Goal: Task Accomplishment & Management: Manage account settings

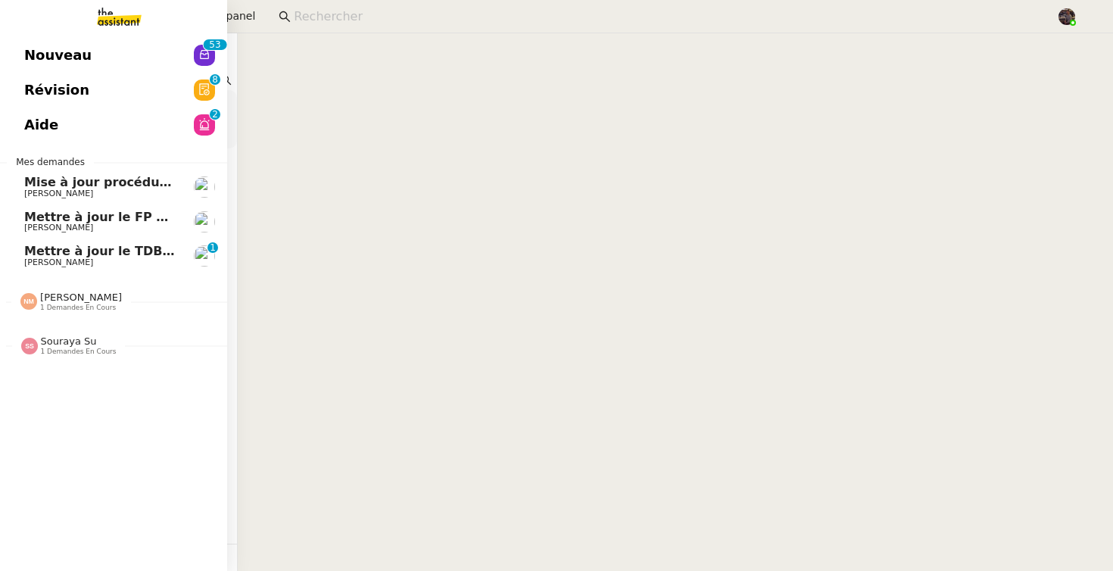
click at [53, 252] on span "Mettre à jour le TDB BRICOLANDES et BRICODIS" at bounding box center [187, 251] width 327 height 14
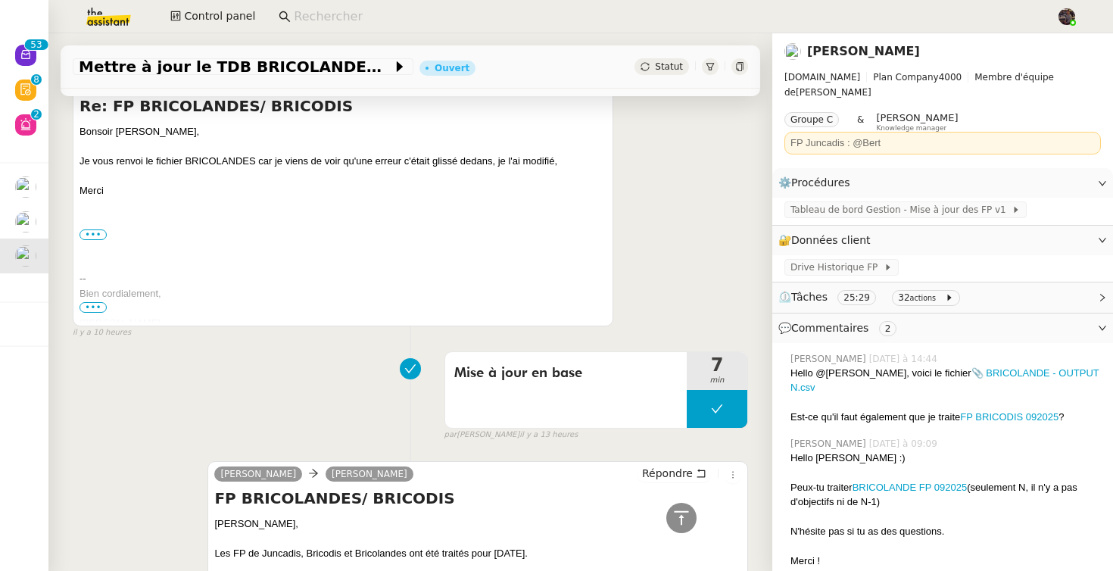
scroll to position [301, 0]
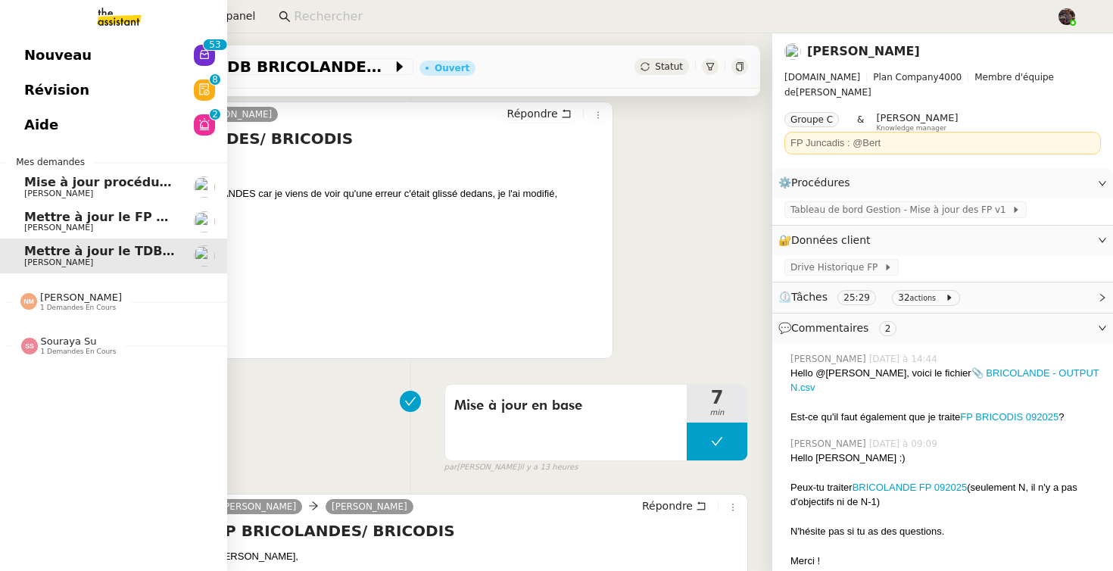
click at [23, 213] on link "Mettre à jour le FP pour [DATE] [PERSON_NAME]" at bounding box center [113, 221] width 227 height 35
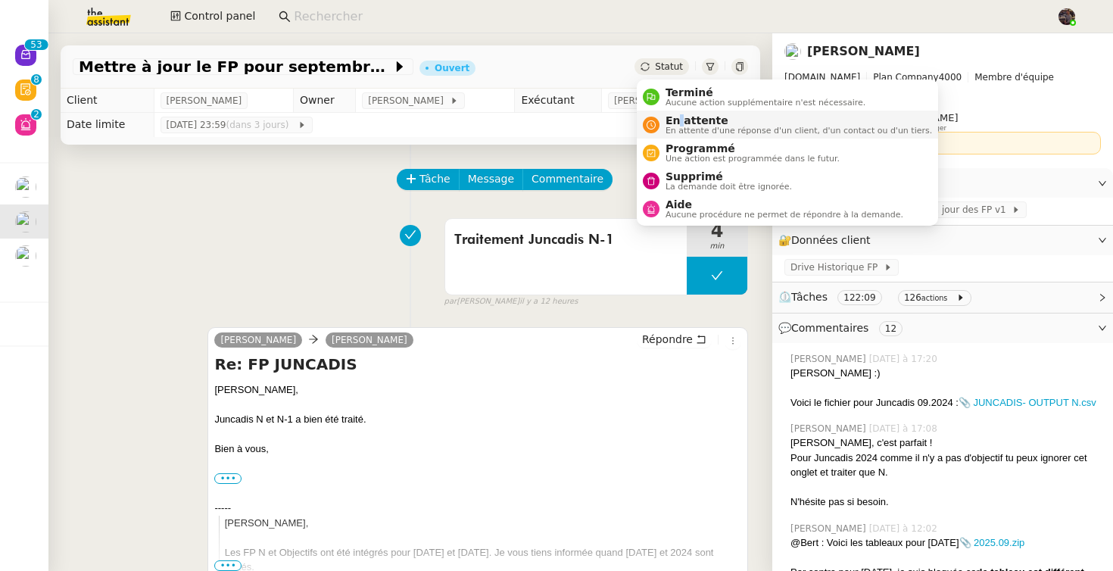
click at [679, 117] on span "En attente" at bounding box center [799, 120] width 267 height 12
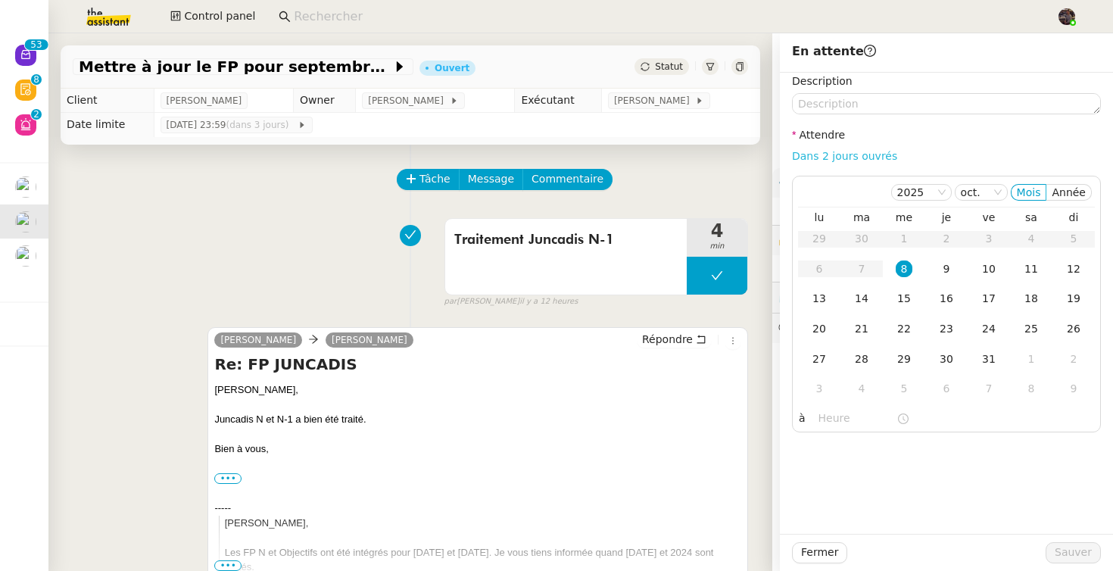
click at [844, 154] on link "Dans 2 jours ouvrés" at bounding box center [844, 156] width 105 height 12
type input "07:00"
click at [1084, 558] on span "Sauver" at bounding box center [1073, 552] width 37 height 17
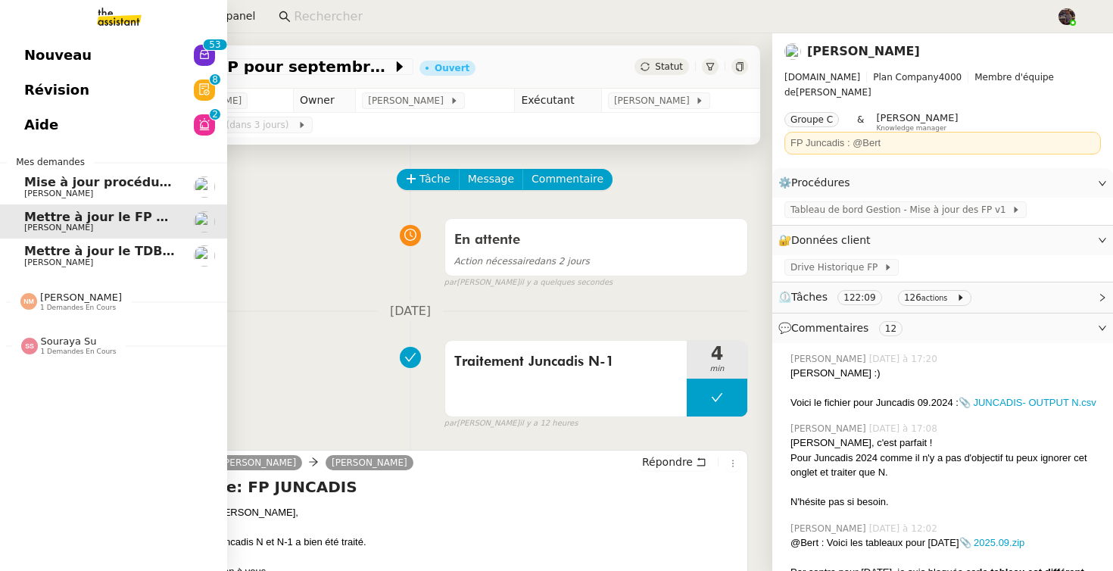
click at [42, 50] on span "Nouveau" at bounding box center [57, 55] width 67 height 23
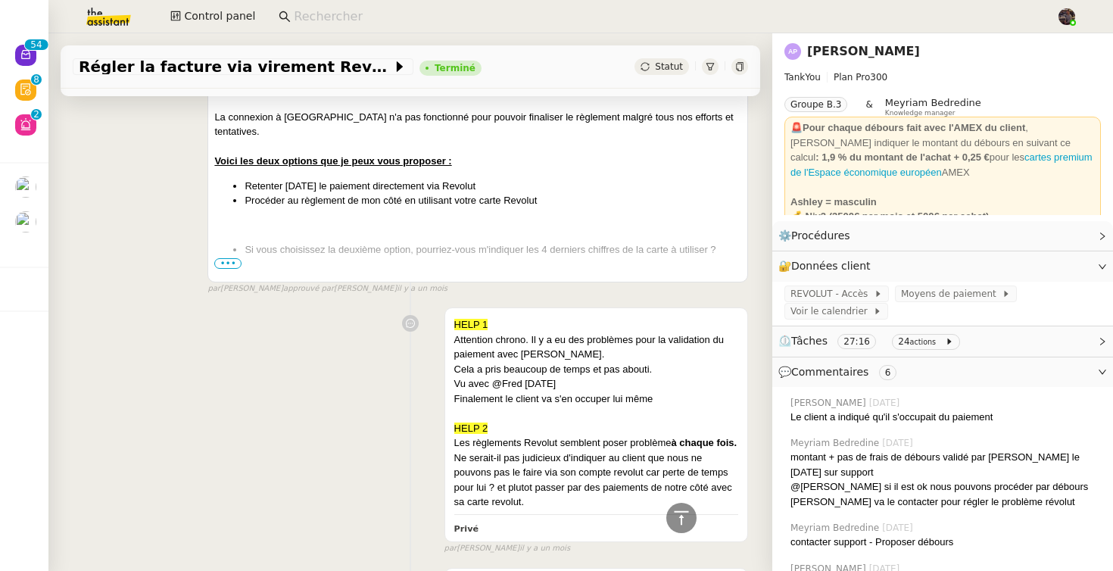
scroll to position [2288, 0]
